Goal: Information Seeking & Learning: Understand process/instructions

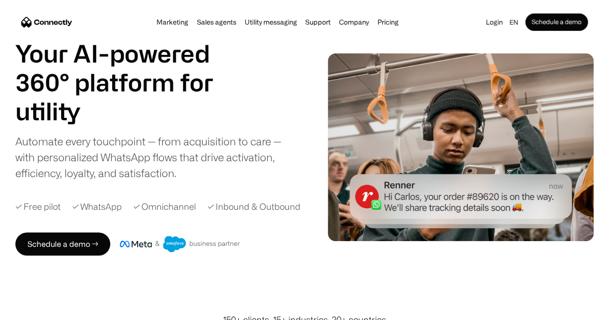
scroll to position [31, 0]
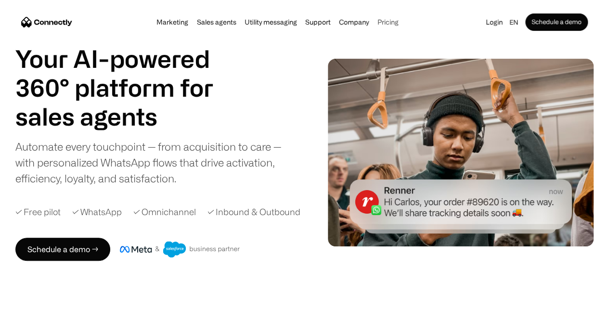
click at [399, 24] on link "Pricing" at bounding box center [387, 22] width 27 height 8
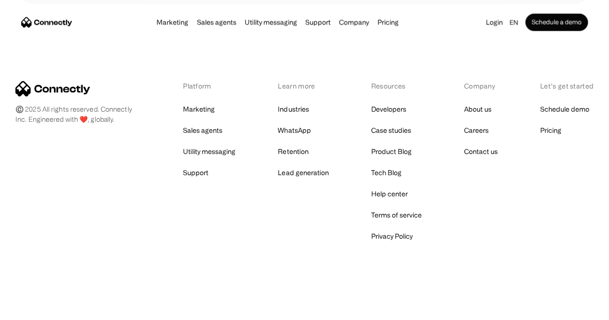
scroll to position [602, 0]
click at [388, 216] on link "Terms of service" at bounding box center [396, 214] width 51 height 13
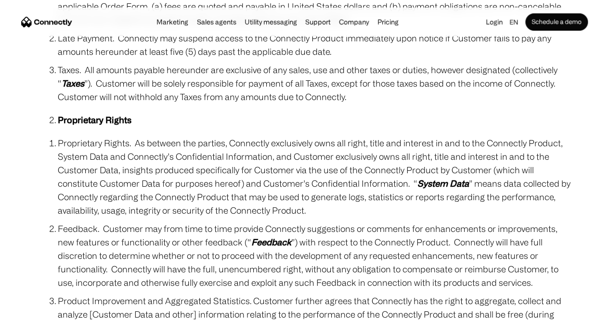
scroll to position [1286, 0]
